Goal: Navigation & Orientation: Go to known website

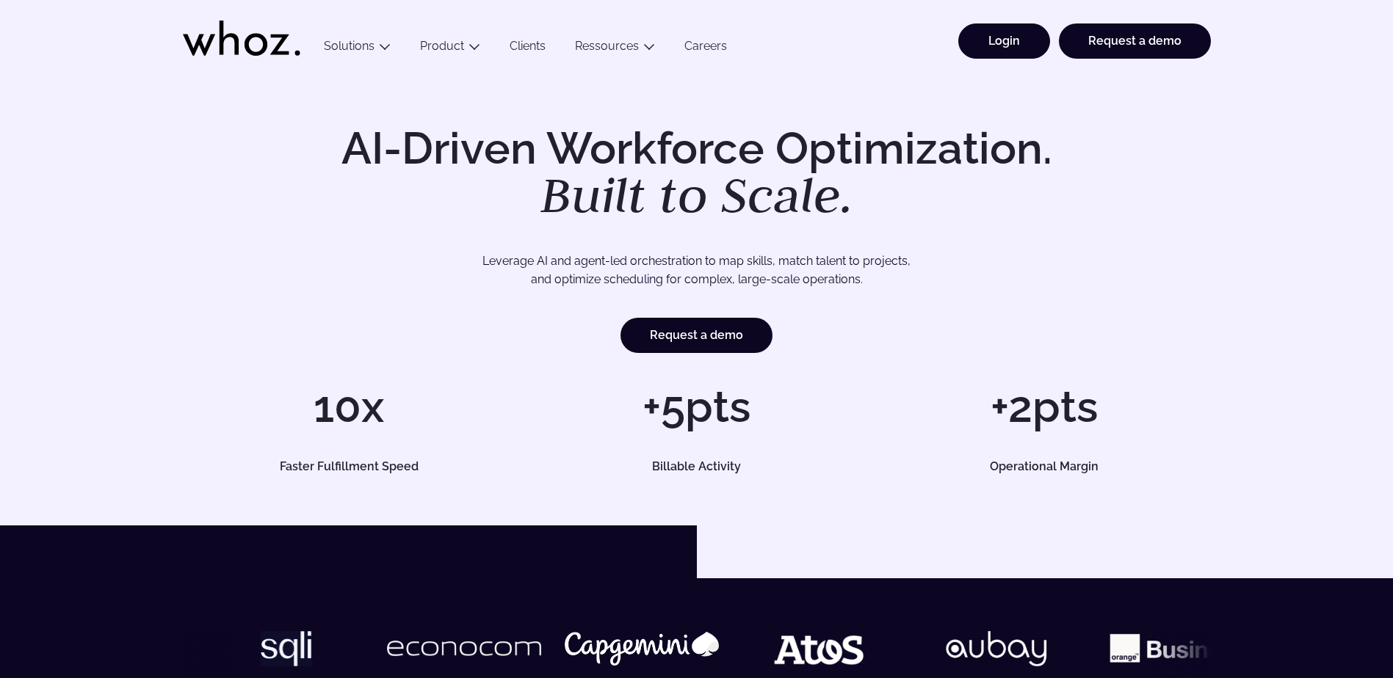
click at [996, 49] on link "Login" at bounding box center [1004, 40] width 92 height 35
